Goal: Information Seeking & Learning: Learn about a topic

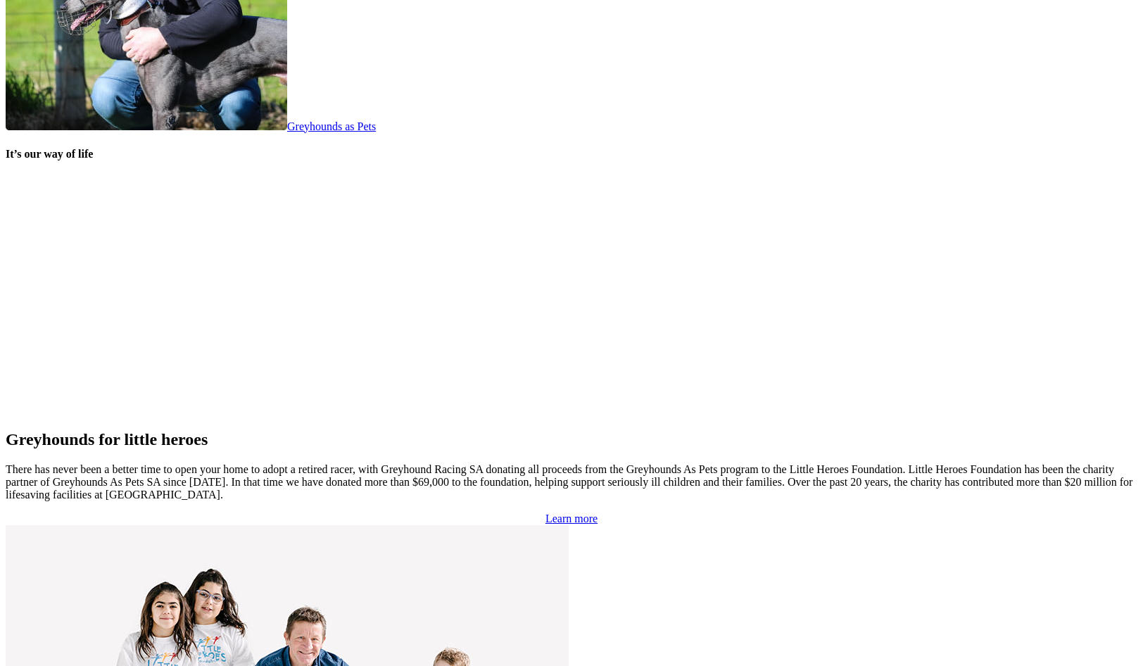
scroll to position [2816, 0]
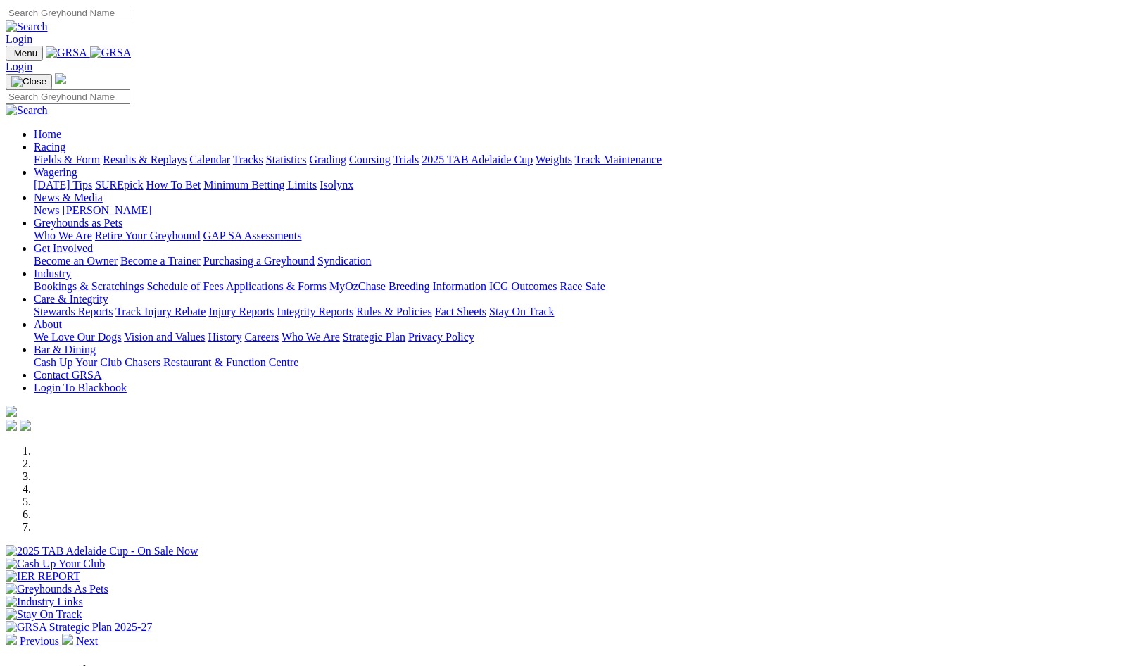
scroll to position [2870, 0]
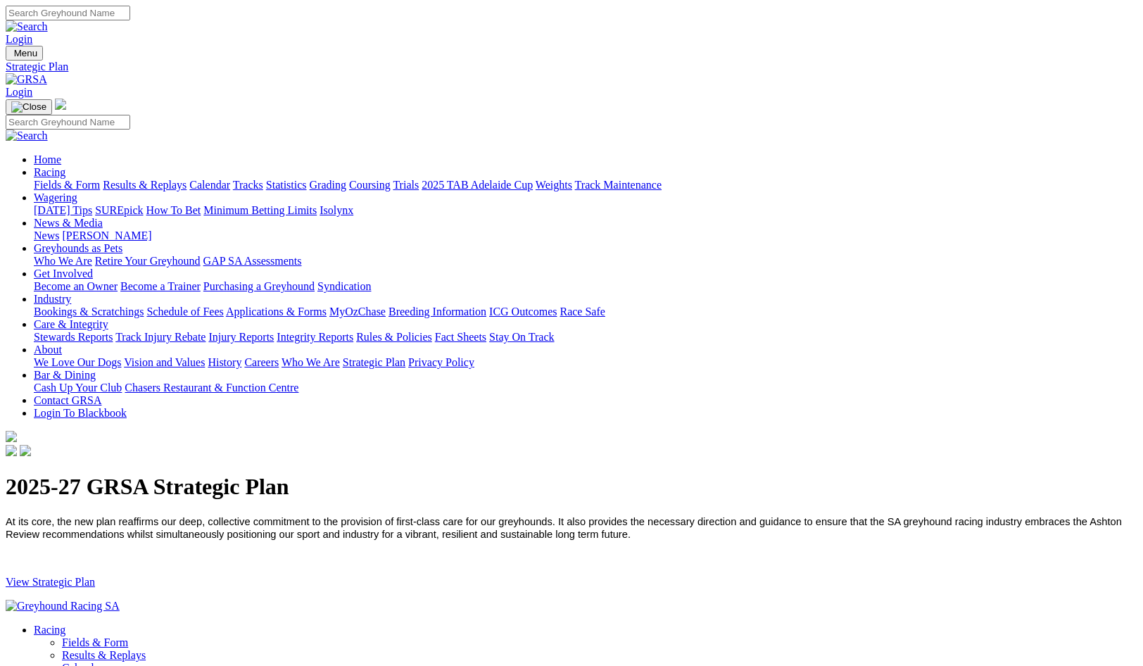
click at [95, 576] on link "View Strategic Plan" at bounding box center [50, 582] width 89 height 12
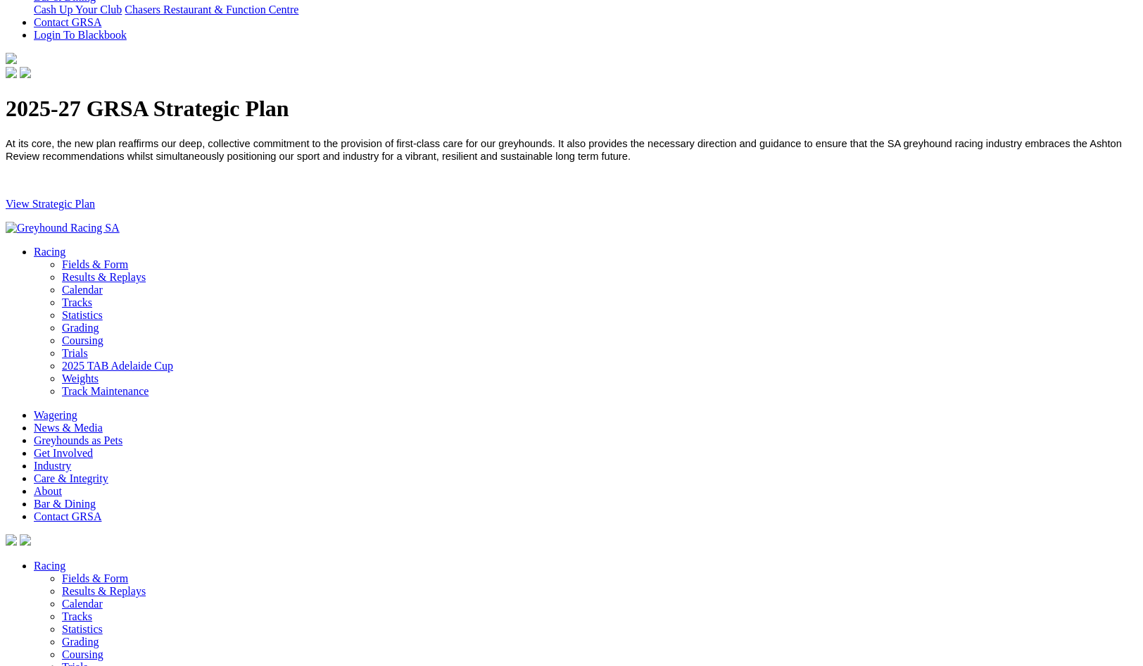
scroll to position [379, 0]
